Goal: Information Seeking & Learning: Learn about a topic

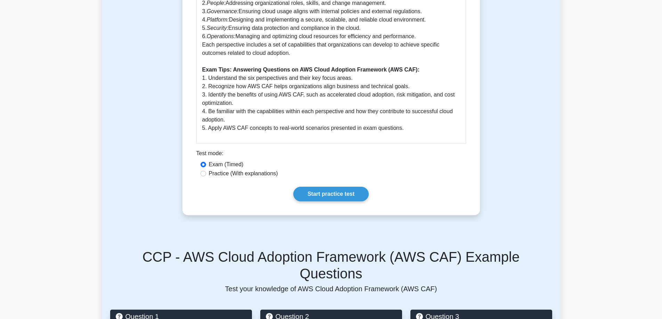
scroll to position [487, 0]
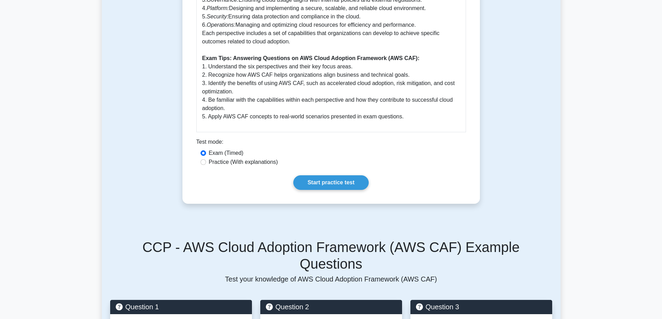
click at [215, 162] on label "Practice (With explanations)" at bounding box center [243, 162] width 69 height 8
click at [206, 162] on input "Practice (With explanations)" at bounding box center [204, 163] width 6 height 6
radio input "true"
click at [337, 184] on link "Start practice test" at bounding box center [330, 183] width 75 height 15
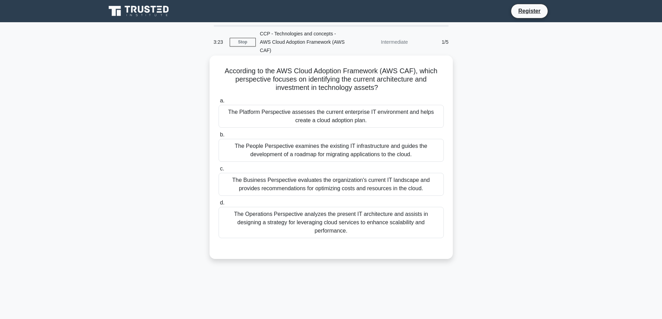
click at [274, 105] on div "The Platform Perspective assesses the current enterprise IT environment and hel…" at bounding box center [331, 116] width 225 height 23
click at [219, 103] on input "a. The Platform Perspective assesses the current enterprise IT environment and …" at bounding box center [219, 101] width 0 height 5
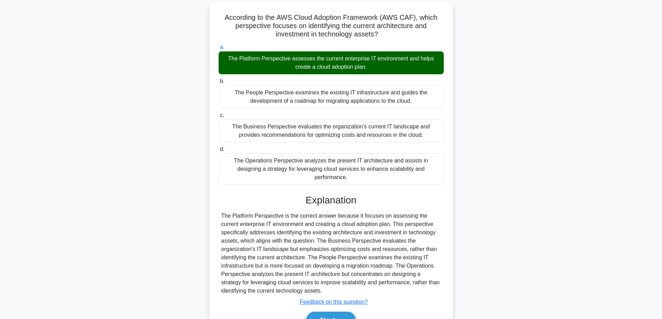
scroll to position [76, 0]
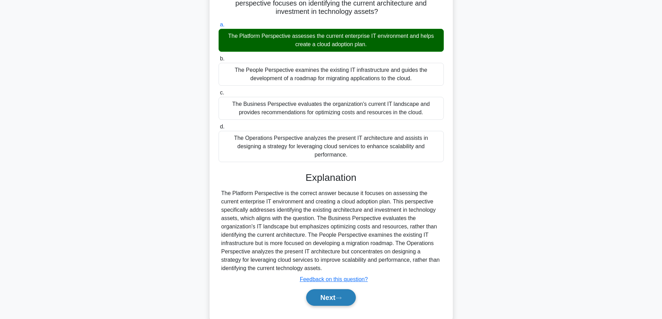
click at [326, 290] on button "Next" at bounding box center [331, 298] width 50 height 17
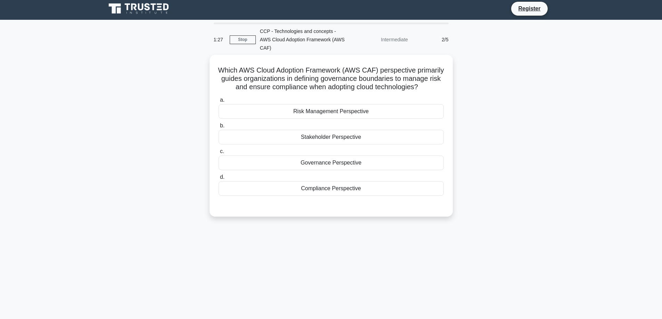
scroll to position [0, 0]
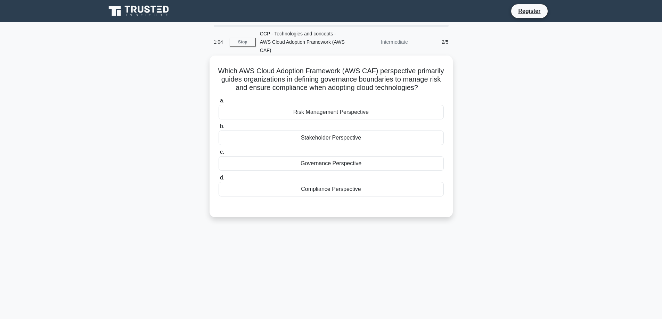
click at [331, 164] on div "Governance Perspective" at bounding box center [331, 163] width 225 height 15
click at [219, 155] on input "c. Governance Perspective" at bounding box center [219, 152] width 0 height 5
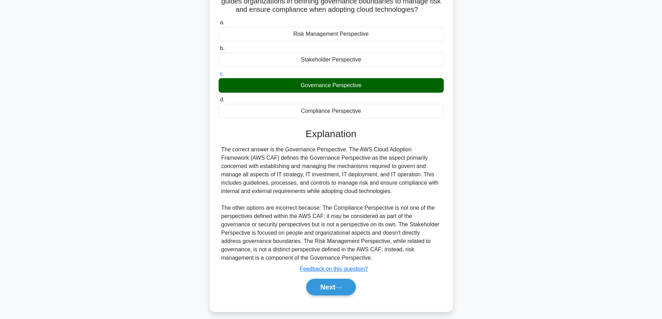
scroll to position [84, 0]
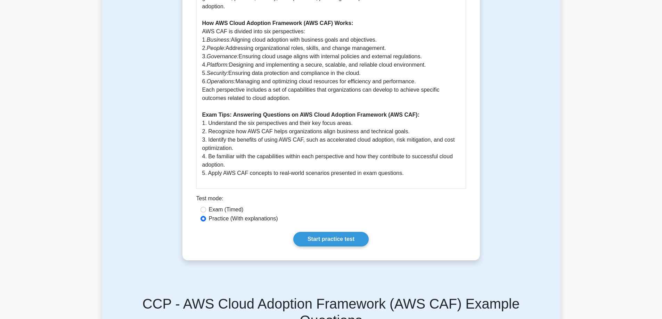
scroll to position [431, 0]
click at [344, 241] on link "Start practice test" at bounding box center [330, 238] width 75 height 15
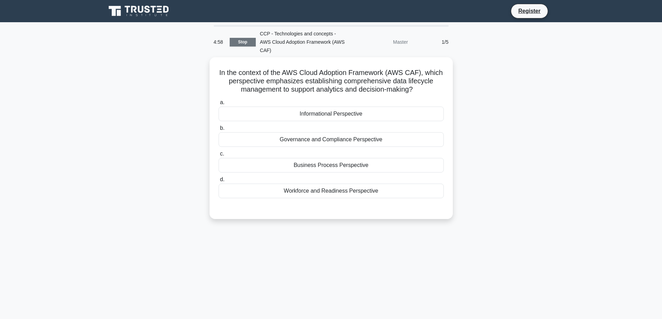
click at [247, 38] on link "Stop" at bounding box center [243, 42] width 26 height 9
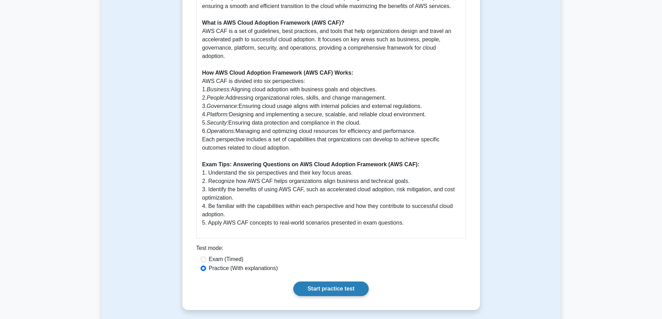
click at [335, 290] on link "Start practice test" at bounding box center [330, 289] width 75 height 15
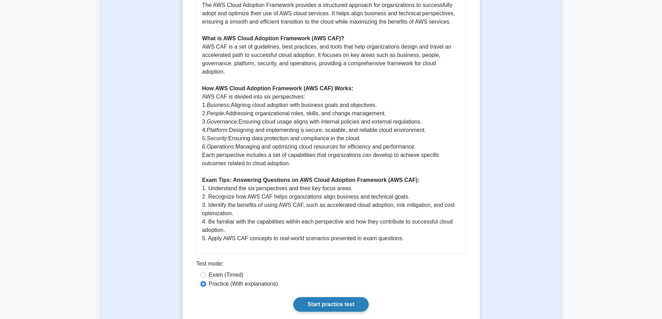
click at [336, 305] on link "Start practice test" at bounding box center [330, 305] width 75 height 15
